Goal: Task Accomplishment & Management: Complete application form

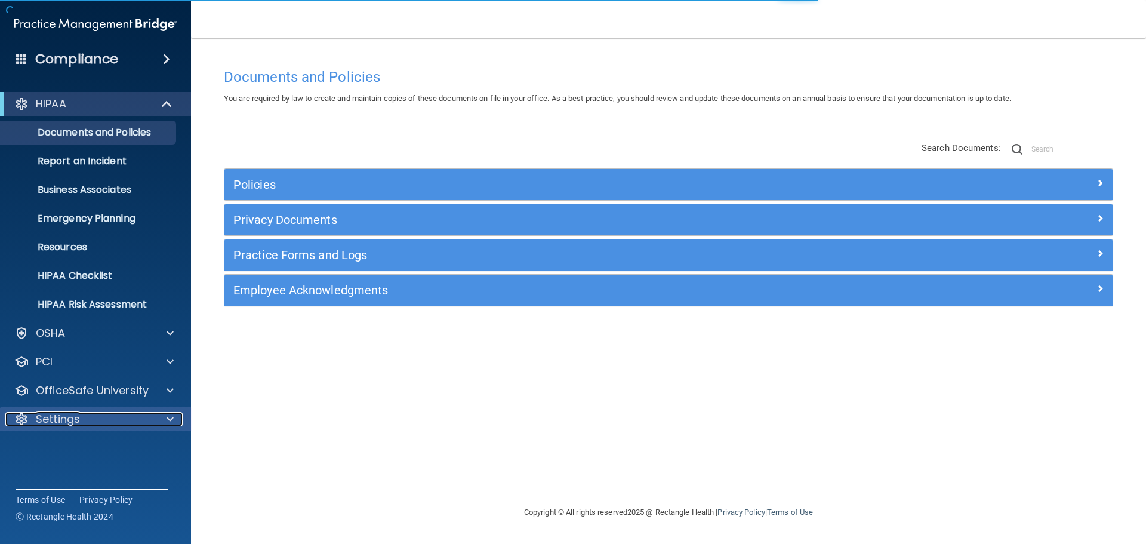
click at [73, 422] on p "Settings" at bounding box center [58, 419] width 44 height 14
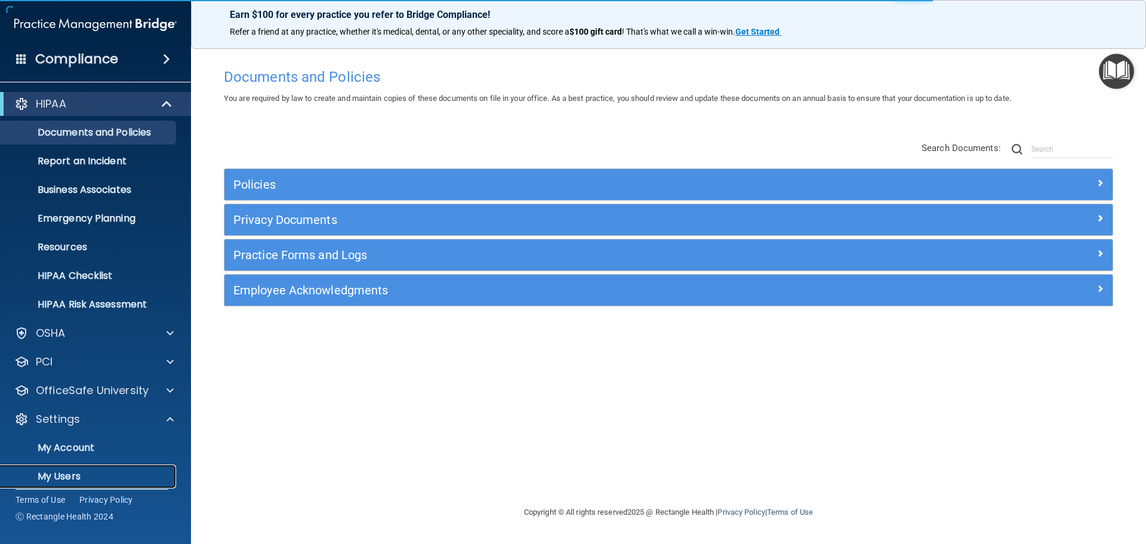
click at [68, 474] on p "My Users" at bounding box center [89, 476] width 163 height 12
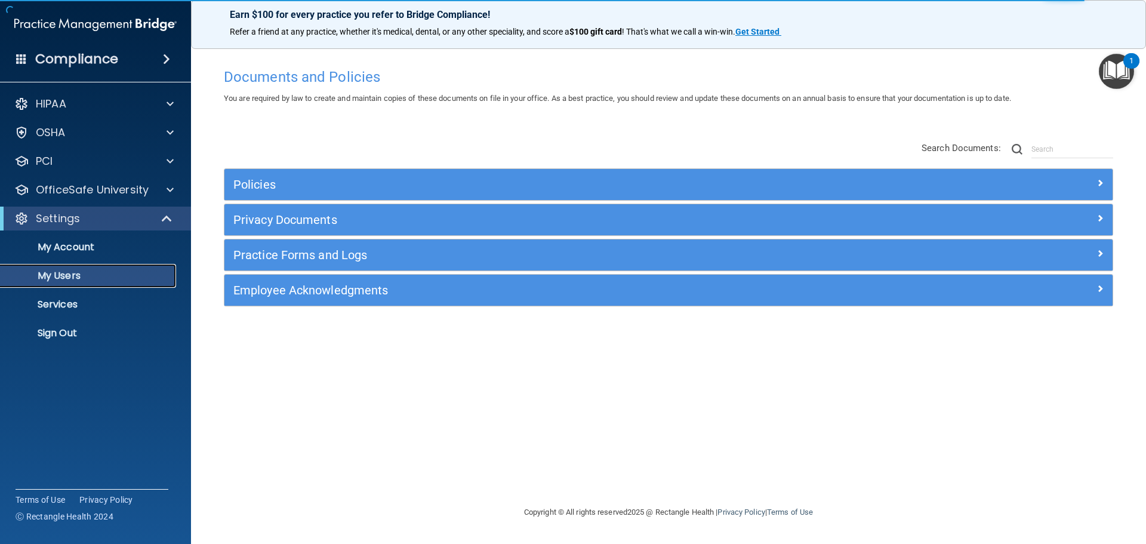
select select "20"
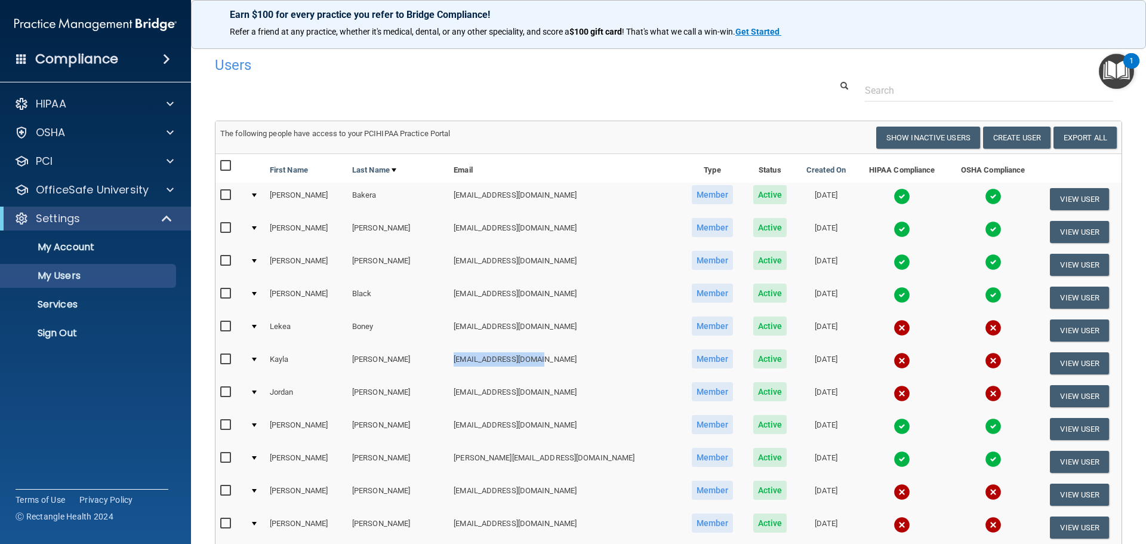
drag, startPoint x: 513, startPoint y: 360, endPoint x: 425, endPoint y: 371, distance: 88.5
click at [449, 371] on td "[EMAIL_ADDRESS][DOMAIN_NAME]" at bounding box center [565, 363] width 232 height 33
copy td "[EMAIL_ADDRESS][DOMAIN_NAME]"
click at [1010, 131] on button "Create User" at bounding box center [1016, 138] width 67 height 22
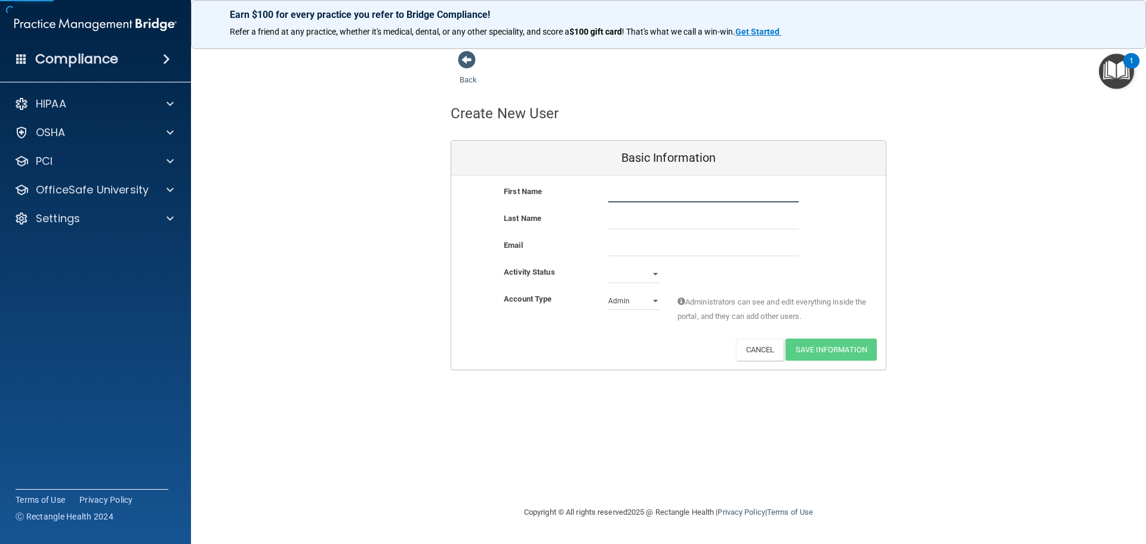
click at [627, 190] on input "text" at bounding box center [703, 193] width 190 height 18
type input "[PERSON_NAME]"
click at [633, 248] on input "email" at bounding box center [703, 247] width 190 height 18
paste input "[EMAIL_ADDRESS][DOMAIN_NAME]"
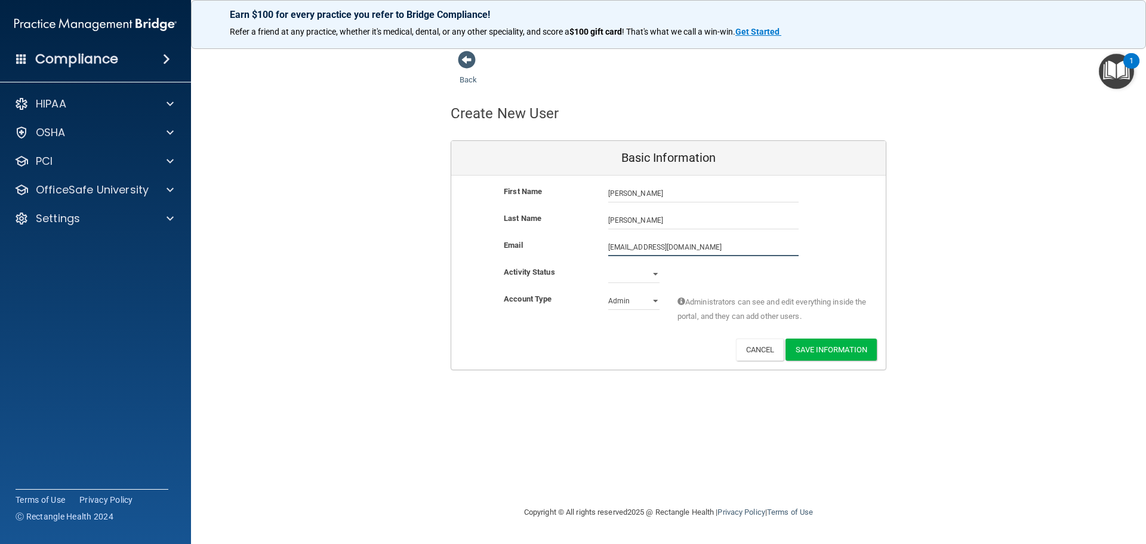
type input "[EMAIL_ADDRESS][DOMAIN_NAME]"
click at [649, 271] on select "Active Inactive" at bounding box center [633, 274] width 51 height 18
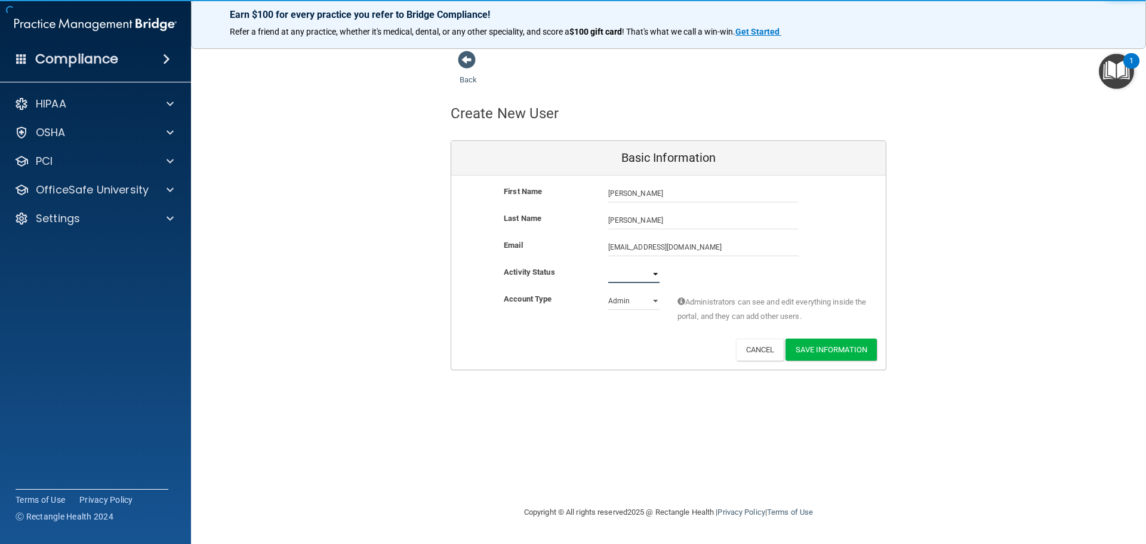
select select "active"
click at [608, 265] on select "Active Inactive" at bounding box center [633, 274] width 51 height 18
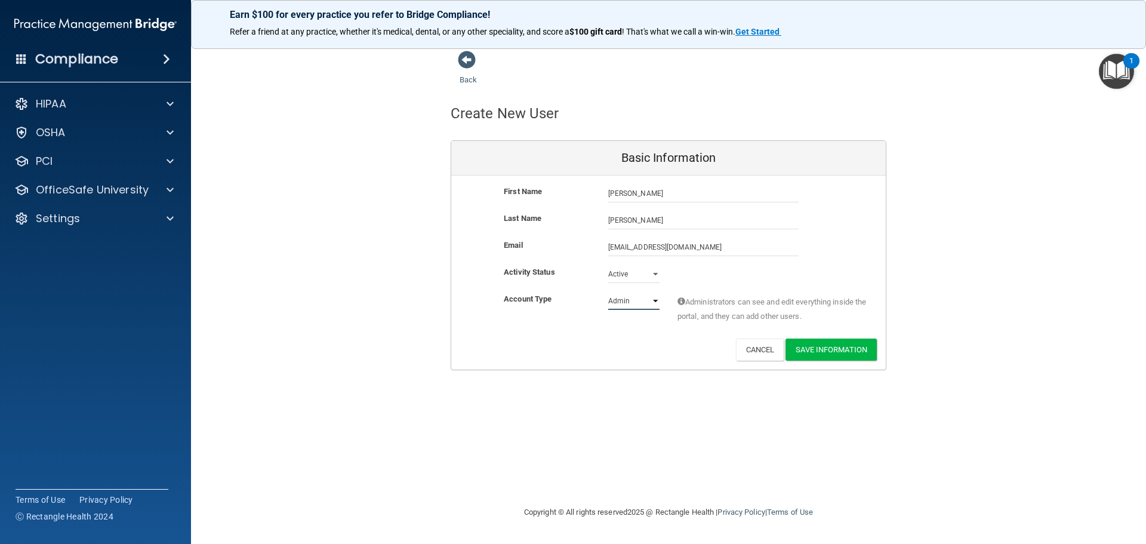
click at [636, 298] on select "Admin Member" at bounding box center [633, 301] width 51 height 18
select select "practice_member"
click at [608, 292] on select "Admin Member" at bounding box center [633, 301] width 51 height 18
click at [838, 347] on button "Save Information" at bounding box center [830, 349] width 91 height 22
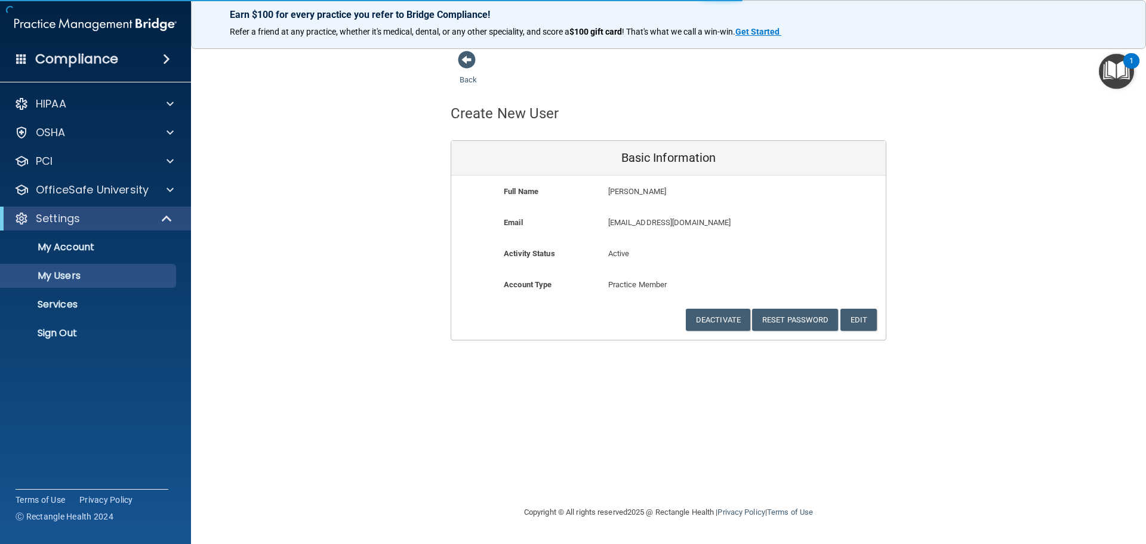
select select "20"
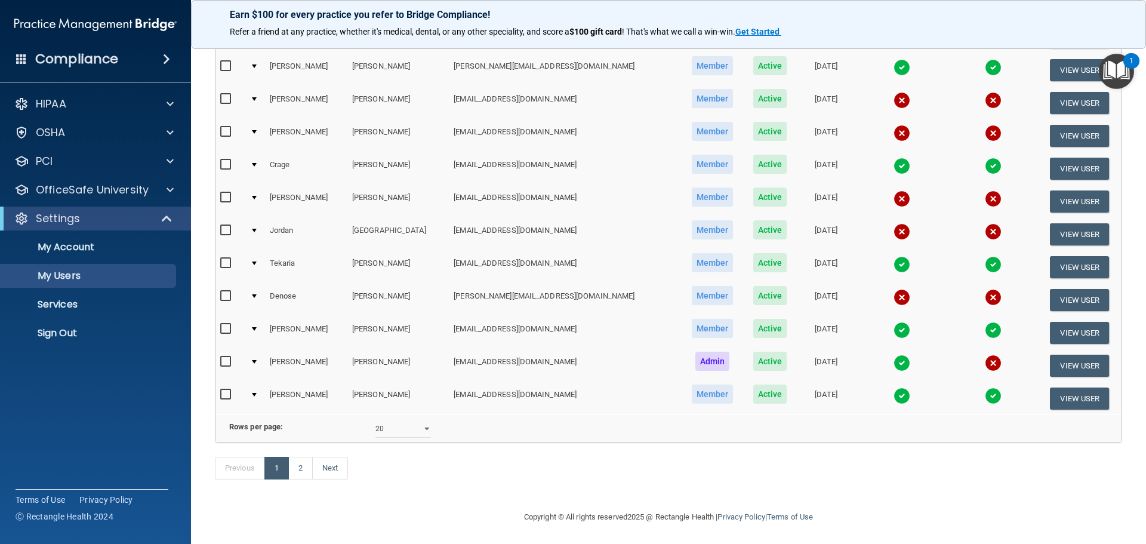
scroll to position [477, 0]
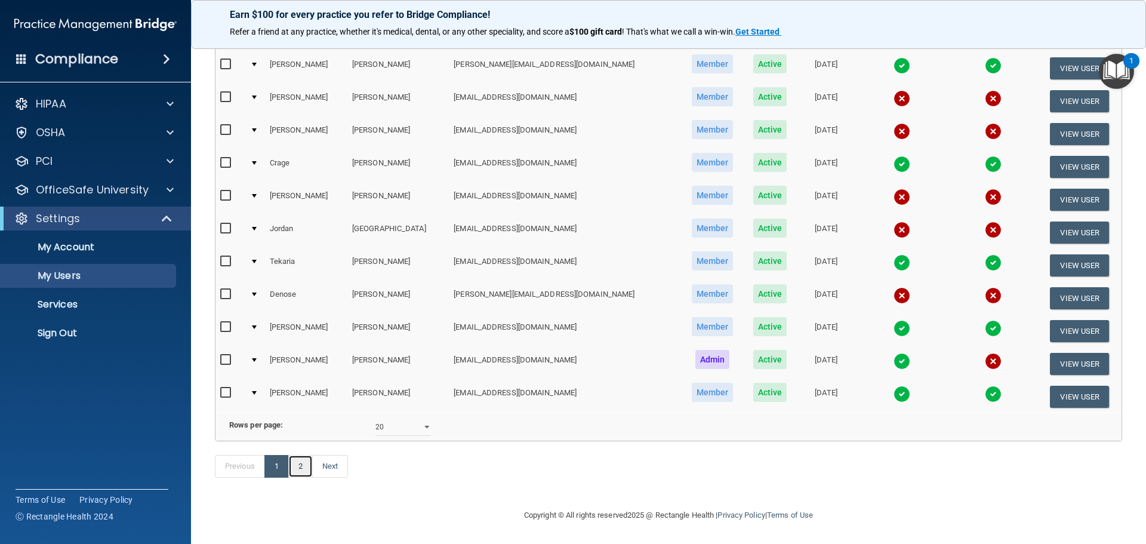
click at [305, 476] on link "2" at bounding box center [300, 466] width 24 height 23
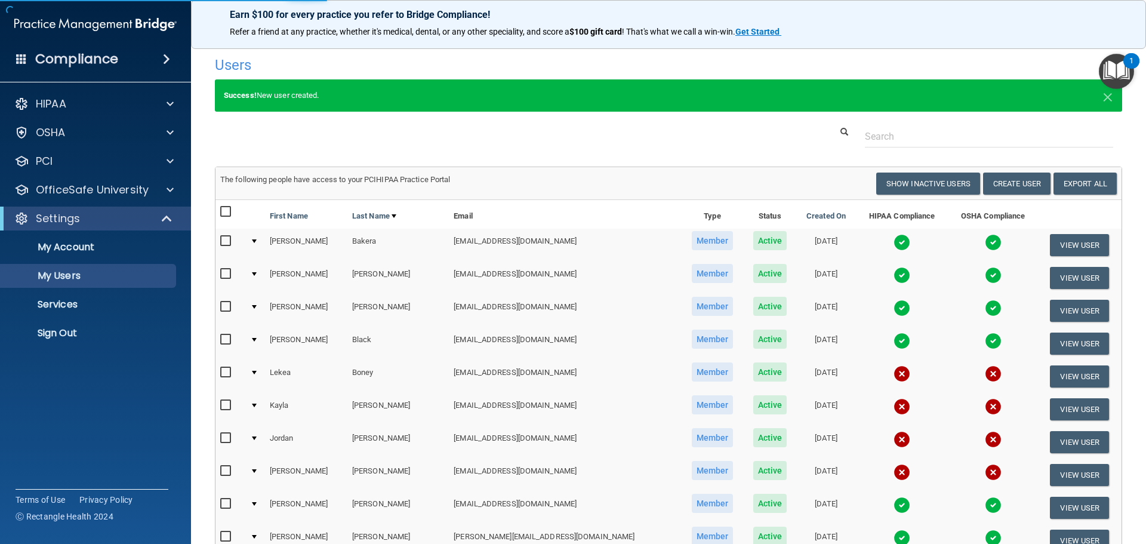
select select "20"
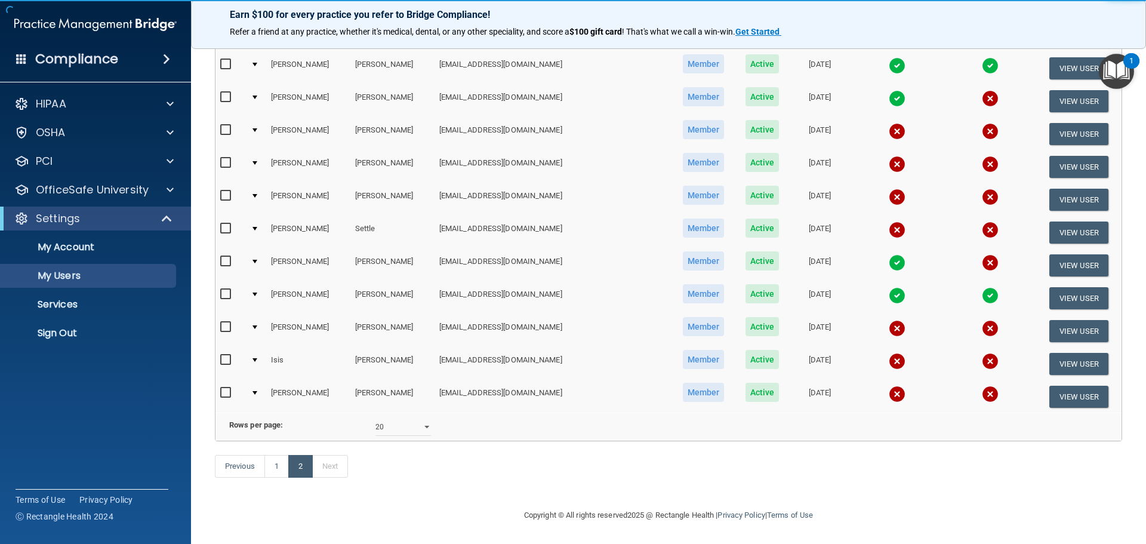
scroll to position [239, 0]
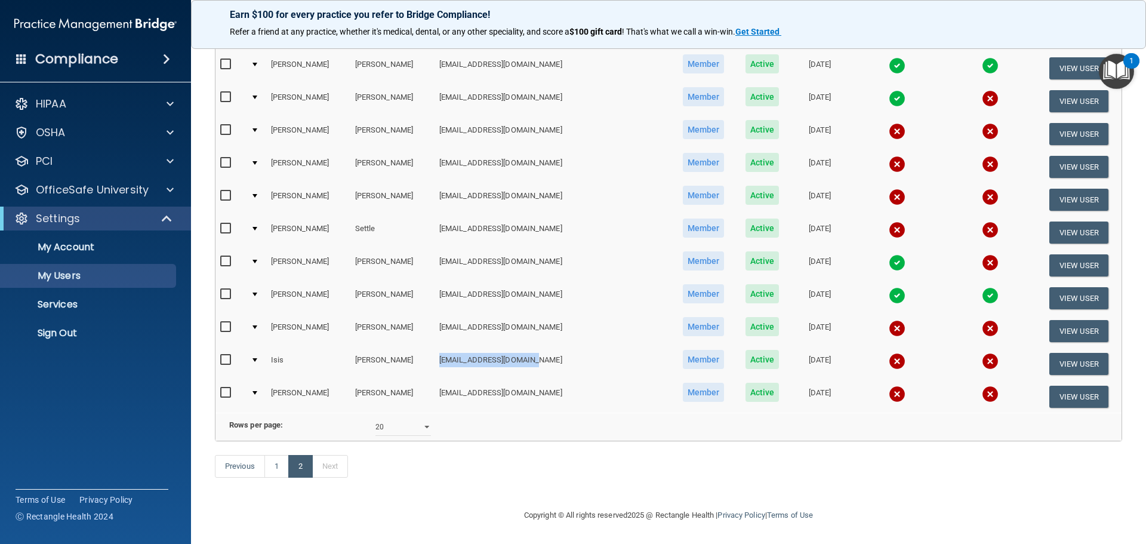
drag, startPoint x: 526, startPoint y: 349, endPoint x: 423, endPoint y: 350, distance: 103.2
click at [434, 350] on td "[EMAIL_ADDRESS][DOMAIN_NAME]" at bounding box center [552, 363] width 237 height 33
copy td "[EMAIL_ADDRESS][DOMAIN_NAME]"
